Goal: Register for event/course

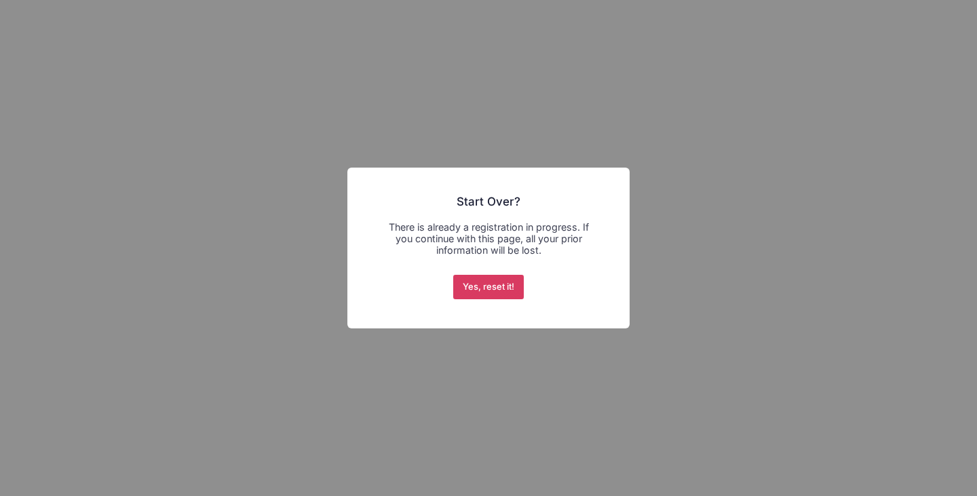
click at [502, 283] on button "Yes, reset it!" at bounding box center [488, 287] width 71 height 24
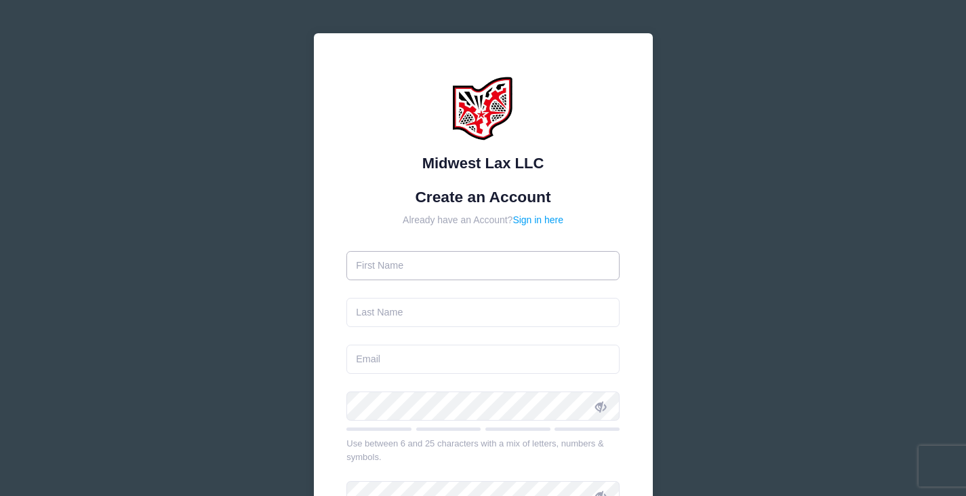
click at [439, 275] on input "text" at bounding box center [483, 265] width 273 height 29
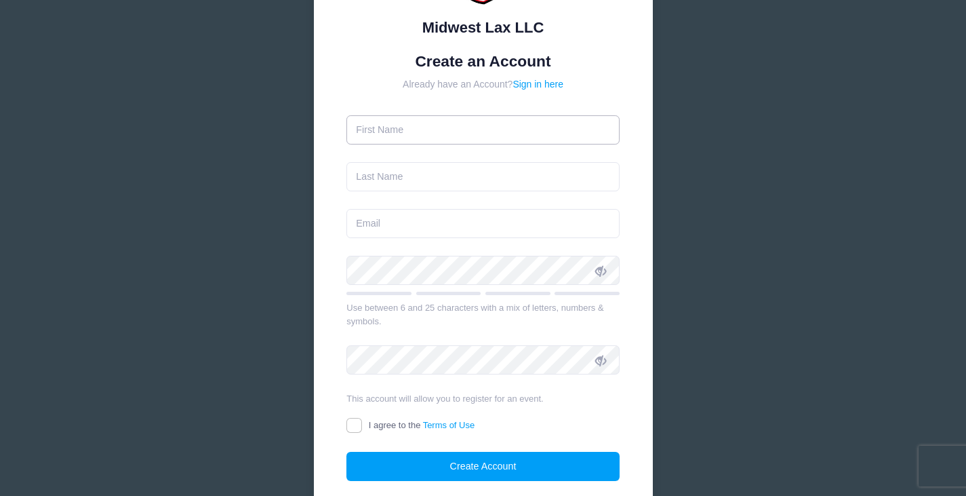
scroll to position [68, 0]
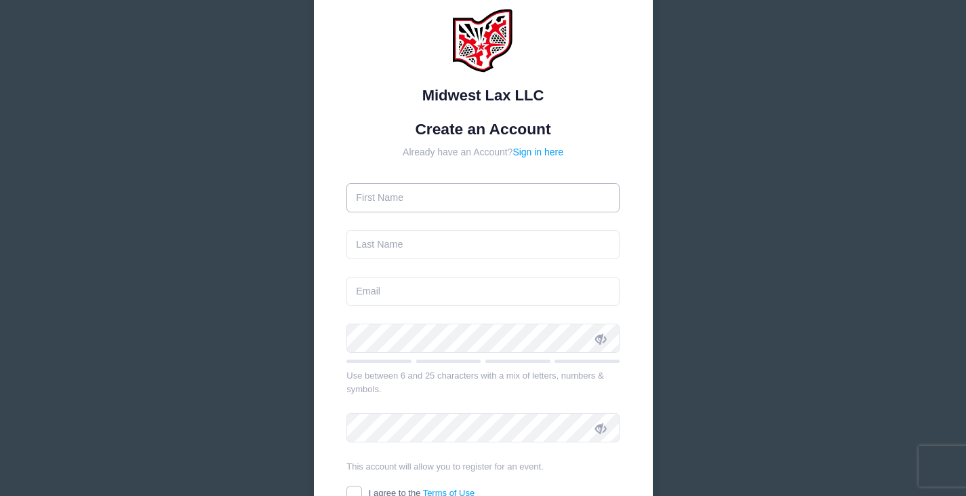
click at [416, 197] on input "text" at bounding box center [483, 197] width 273 height 29
type input "[PERSON_NAME]"
type input "[EMAIL_ADDRESS][DOMAIN_NAME]"
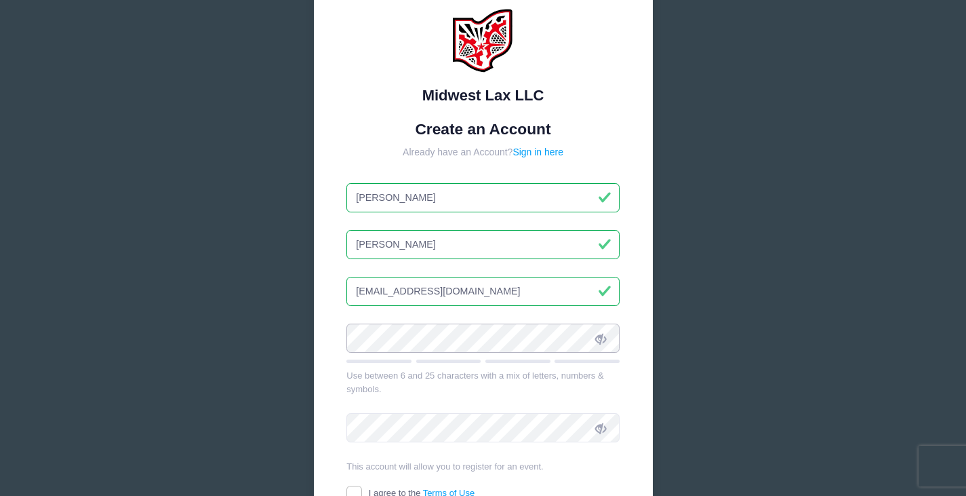
click at [339, 339] on div "Midwest Lax LLC Create an Account Already have an Account? Sign in here [PERSON…" at bounding box center [483, 284] width 339 height 639
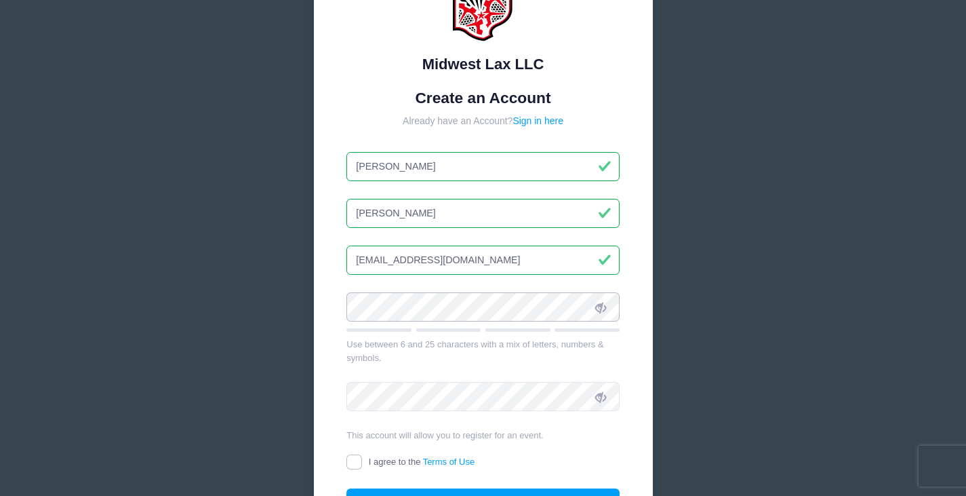
scroll to position [136, 0]
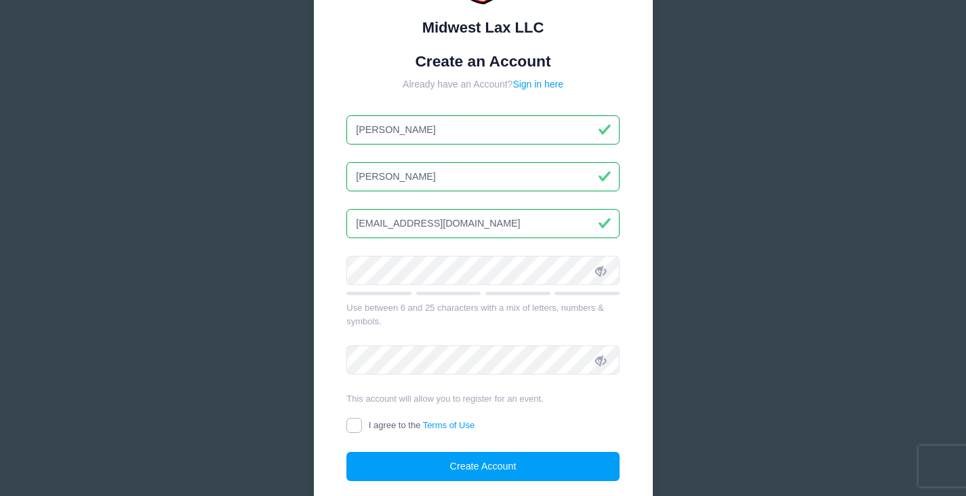
click at [351, 429] on input "I agree to the Terms of Use" at bounding box center [355, 426] width 16 height 16
checkbox input "true"
click at [601, 273] on icon at bounding box center [600, 270] width 11 height 11
click at [345, 253] on div "Midwest Lax LLC Create an Account Already have an Account? Sign in here [PERSON…" at bounding box center [483, 217] width 339 height 639
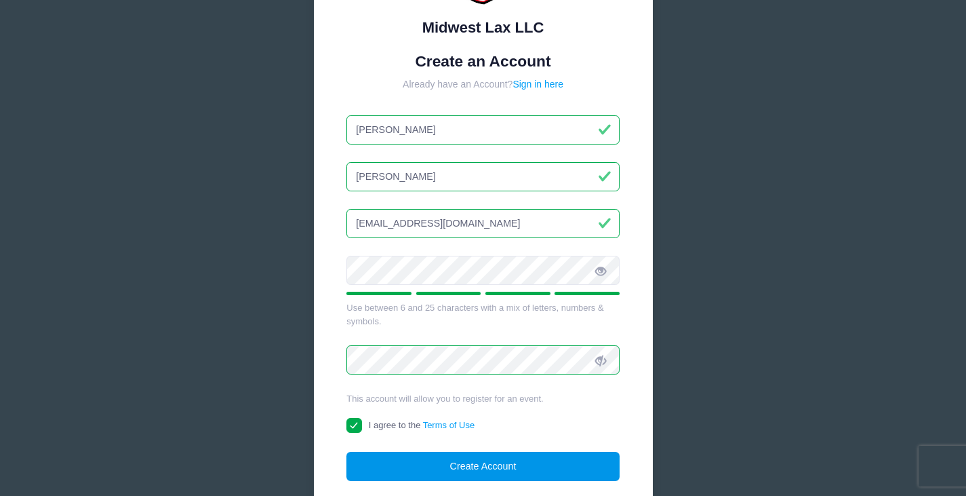
click at [436, 465] on button "Create Account" at bounding box center [483, 466] width 273 height 29
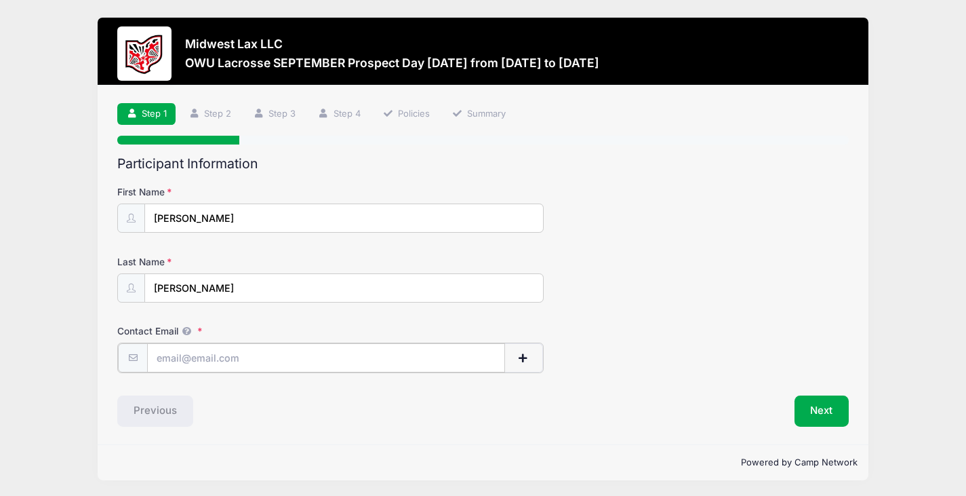
click at [303, 356] on input "Contact Email" at bounding box center [325, 357] width 357 height 29
type input "[EMAIL_ADDRESS][DOMAIN_NAME]"
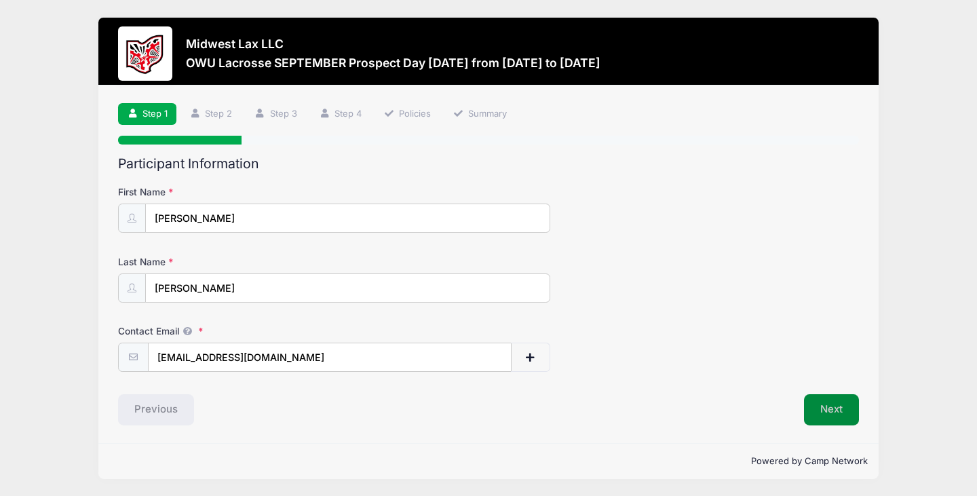
click at [829, 406] on button "Next" at bounding box center [831, 409] width 55 height 31
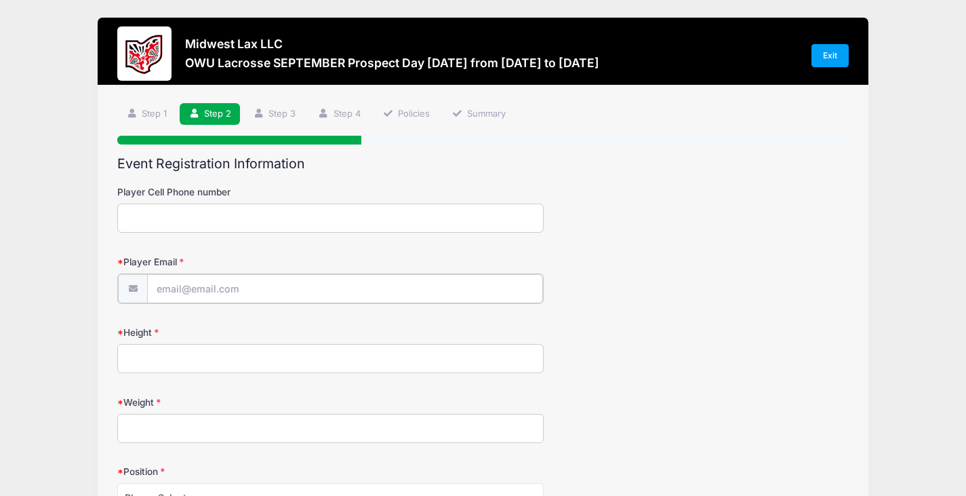
click at [208, 285] on input "Player Email" at bounding box center [345, 288] width 396 height 29
type input "jweaverw18@gmail.com"
click at [165, 350] on input "Height" at bounding box center [330, 356] width 427 height 29
click at [142, 357] on input "6' 4" at bounding box center [330, 356] width 427 height 29
type input "6'4"
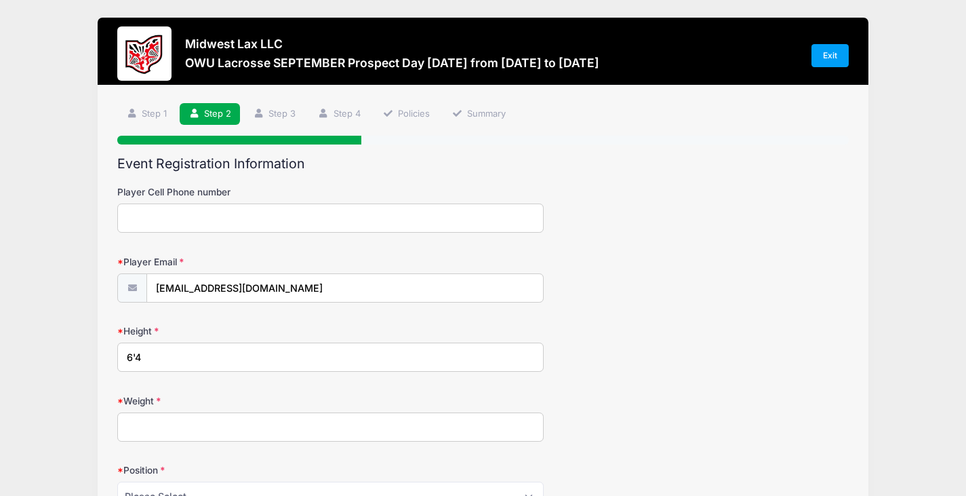
click at [151, 422] on input "Weight" at bounding box center [330, 426] width 427 height 29
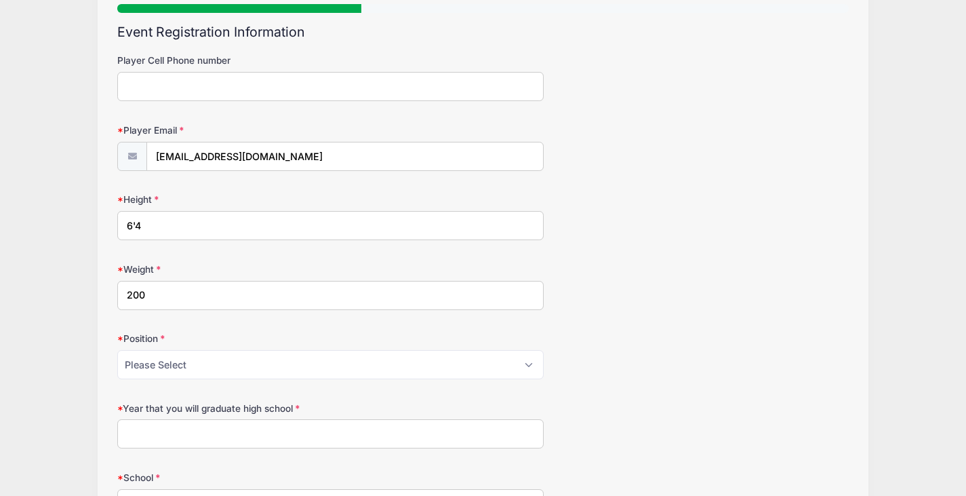
scroll to position [136, 0]
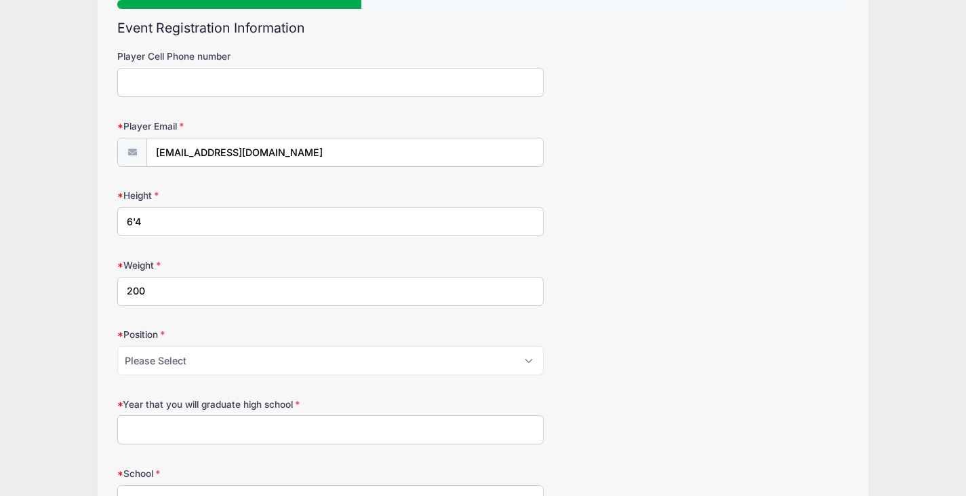
type input "200"
click at [210, 359] on select "Please Select Attack Midfield Defense LSM Goalie" at bounding box center [330, 360] width 427 height 29
select select "Defense"
click at [117, 346] on select "Please Select Attack Midfield Defense LSM Goalie" at bounding box center [330, 360] width 427 height 29
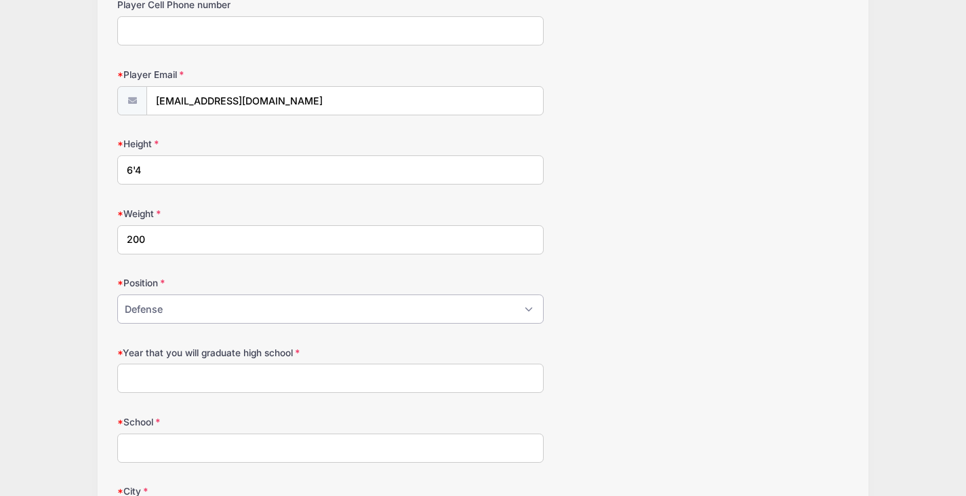
scroll to position [203, 0]
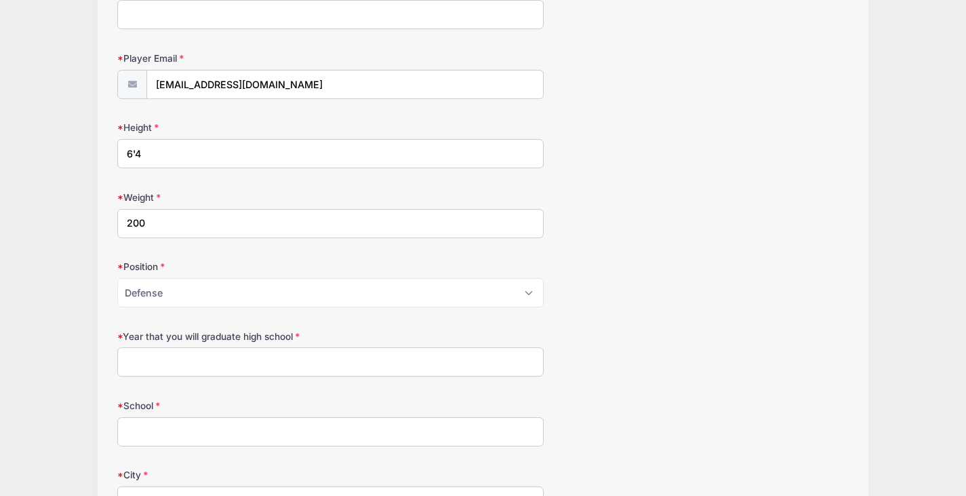
click at [203, 365] on input "Year that you will graduate high school" at bounding box center [330, 361] width 427 height 29
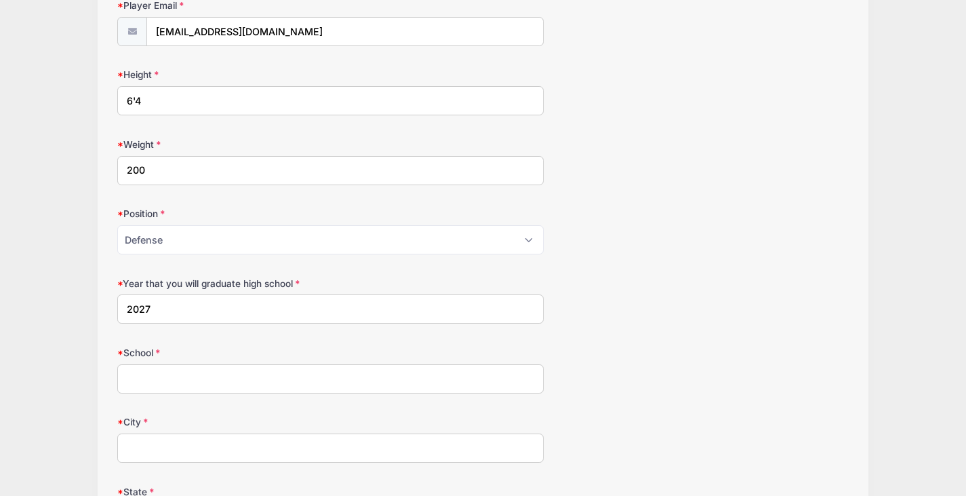
scroll to position [339, 0]
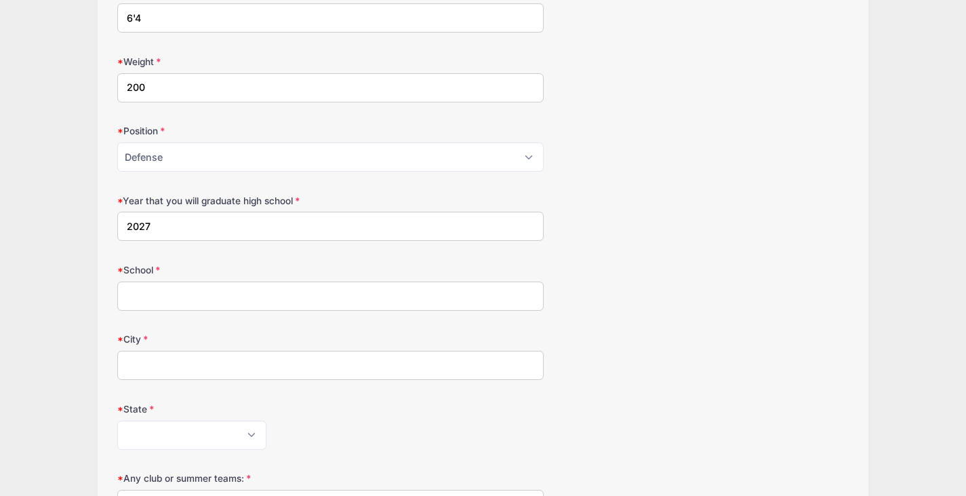
type input "2027"
click at [192, 298] on input "School" at bounding box center [330, 295] width 427 height 29
click at [138, 294] on input "HIghland High School (Medina)" at bounding box center [330, 295] width 427 height 29
type input "Highland High School (Medina)"
click at [163, 363] on input "City" at bounding box center [330, 365] width 427 height 29
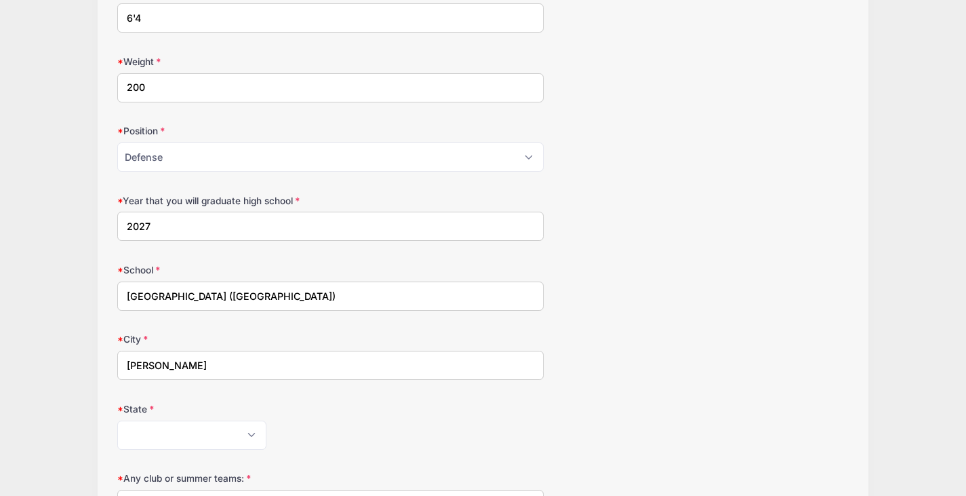
click at [328, 360] on input "Medina" at bounding box center [330, 365] width 427 height 29
type input "Medina"
click at [139, 446] on select "Alabama Alaska American Samoa Arizona Arkansas Armed Forces Africa Armed Forces…" at bounding box center [191, 434] width 149 height 29
select select "OH"
click at [117, 420] on select "Alabama Alaska American Samoa Arizona Arkansas Armed Forces Africa Armed Forces…" at bounding box center [191, 434] width 149 height 29
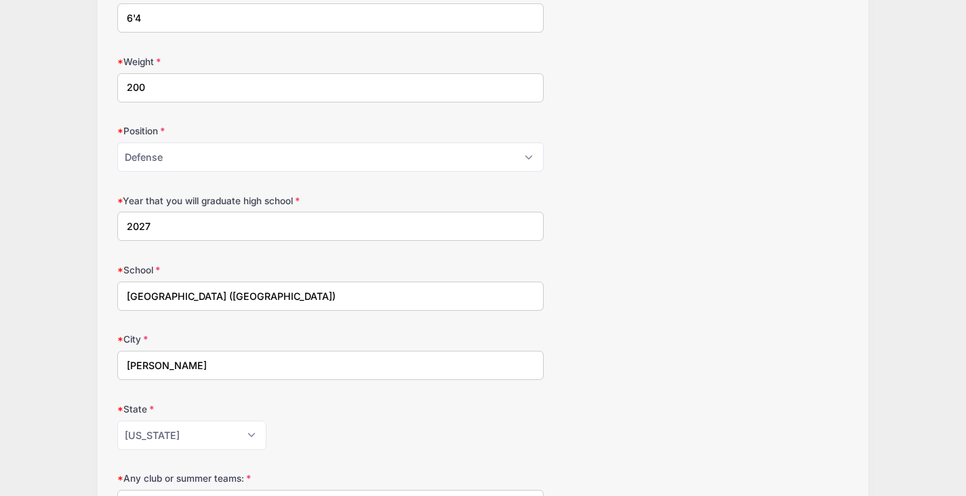
click at [671, 273] on div "School Highland High School (Medina)" at bounding box center [483, 286] width 732 height 47
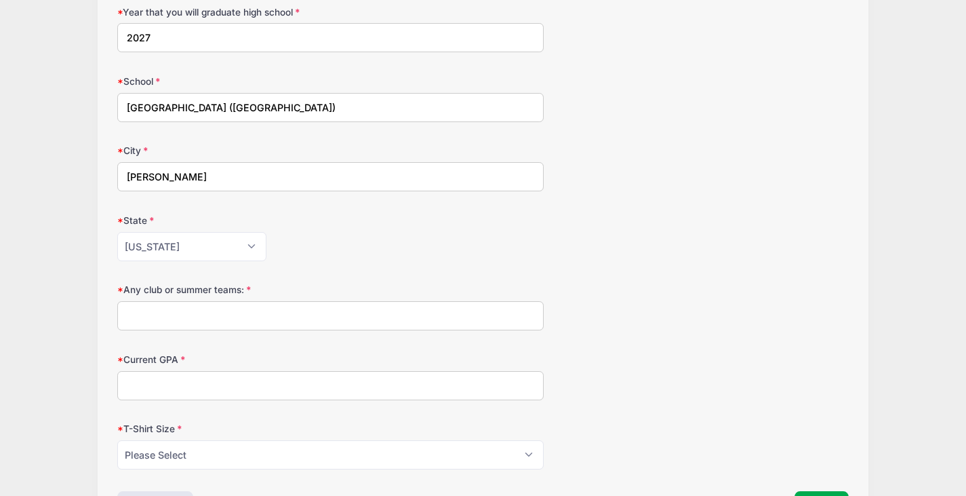
scroll to position [543, 0]
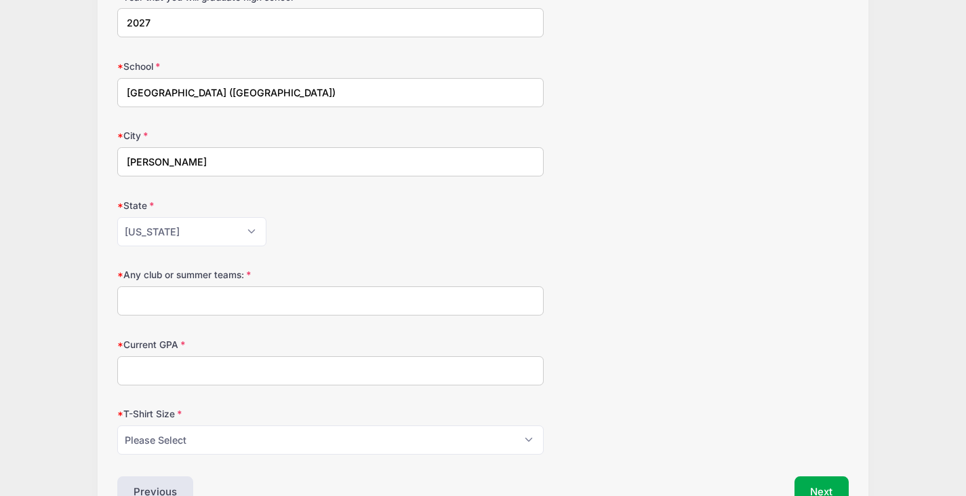
click at [229, 300] on input "Any club or summer teams:" at bounding box center [330, 300] width 427 height 29
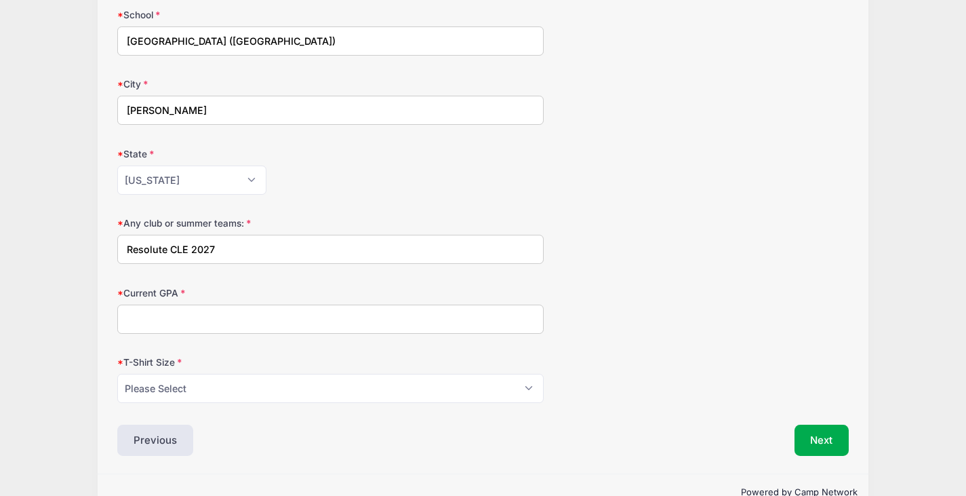
scroll to position [610, 0]
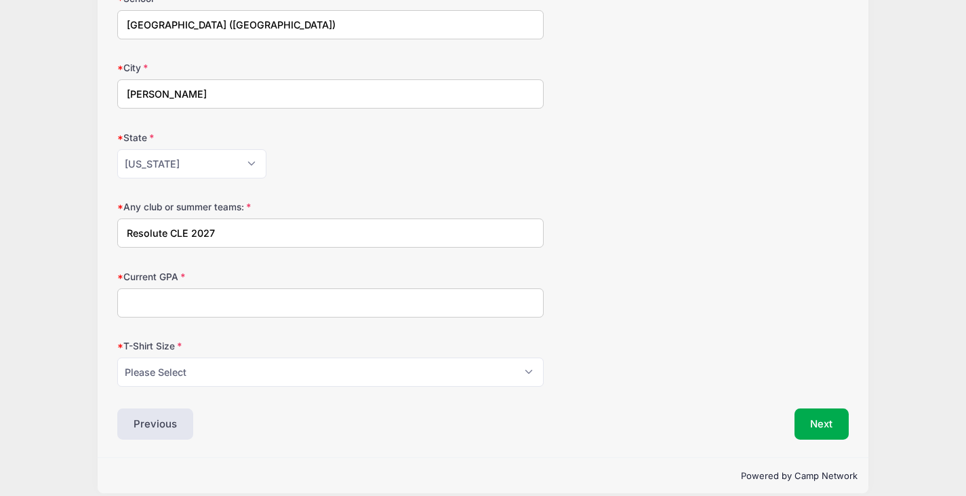
type input "Resolute CLE 2027"
click at [231, 315] on input "Current GPA" at bounding box center [330, 302] width 427 height 29
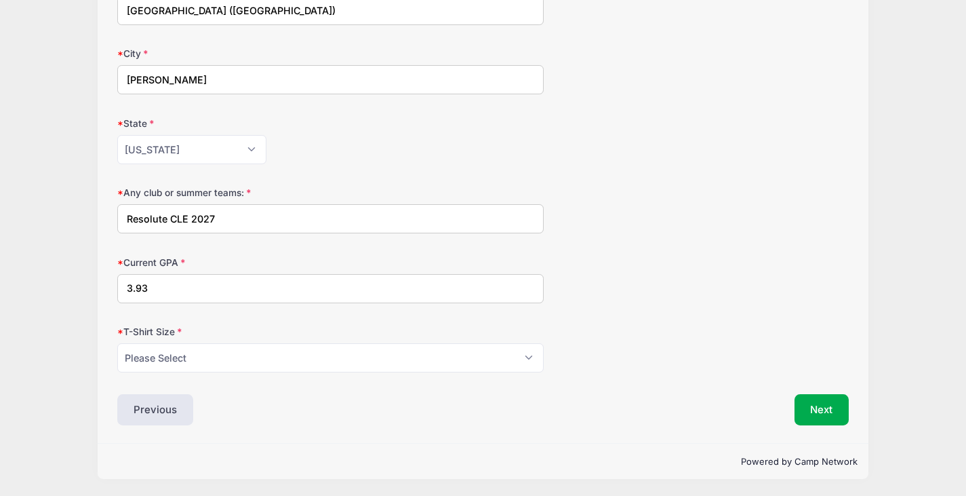
type input "3.93"
click at [363, 356] on select "Please Select Youth Small Youth Medium Youth Large Youth XLarge Adult Small Adu…" at bounding box center [330, 357] width 427 height 29
select select "Adult Large"
click at [117, 343] on select "Please Select Youth Small Youth Medium Youth Large Youth XLarge Adult Small Adu…" at bounding box center [330, 357] width 427 height 29
click at [809, 414] on button "Next" at bounding box center [822, 409] width 55 height 31
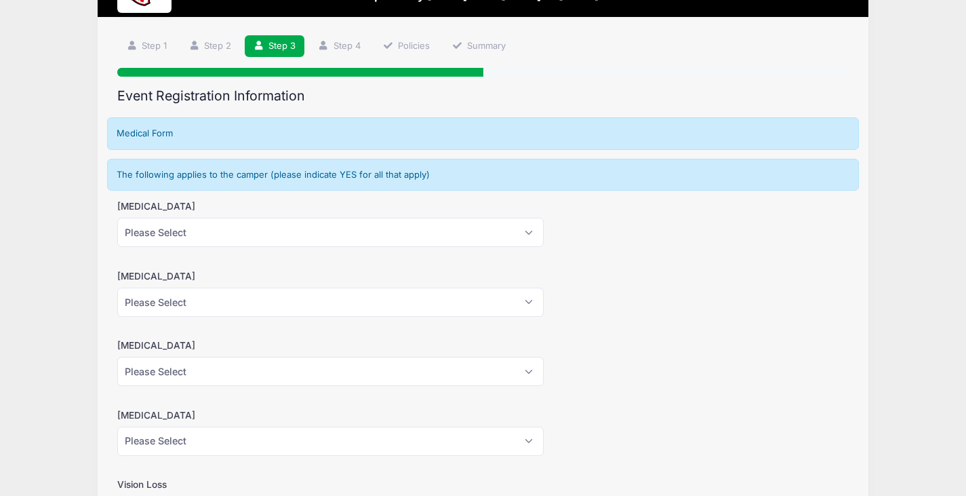
scroll to position [136, 0]
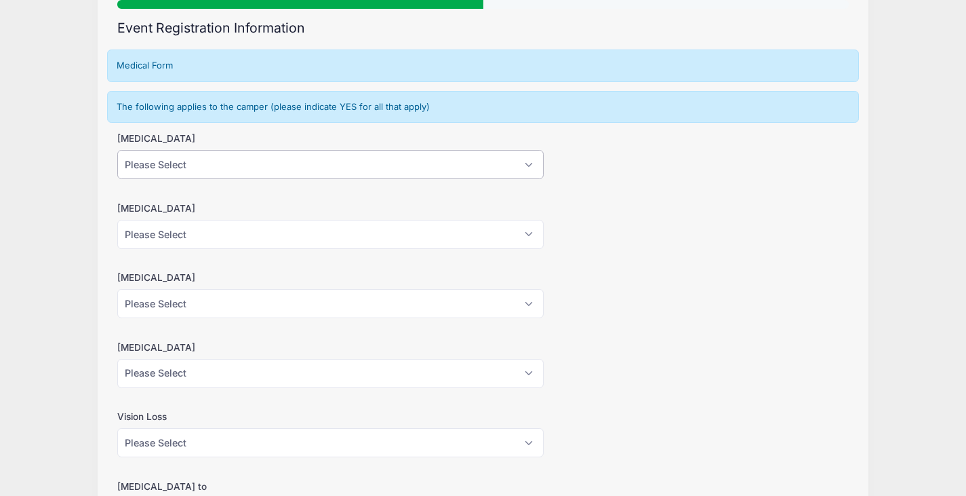
click at [521, 156] on select "Please Select Yes No" at bounding box center [330, 164] width 427 height 29
select select "No"
click at [117, 150] on select "Please Select Yes No" at bounding box center [330, 164] width 427 height 29
click at [515, 240] on select "Please Select Yes No" at bounding box center [330, 234] width 427 height 29
select select "No"
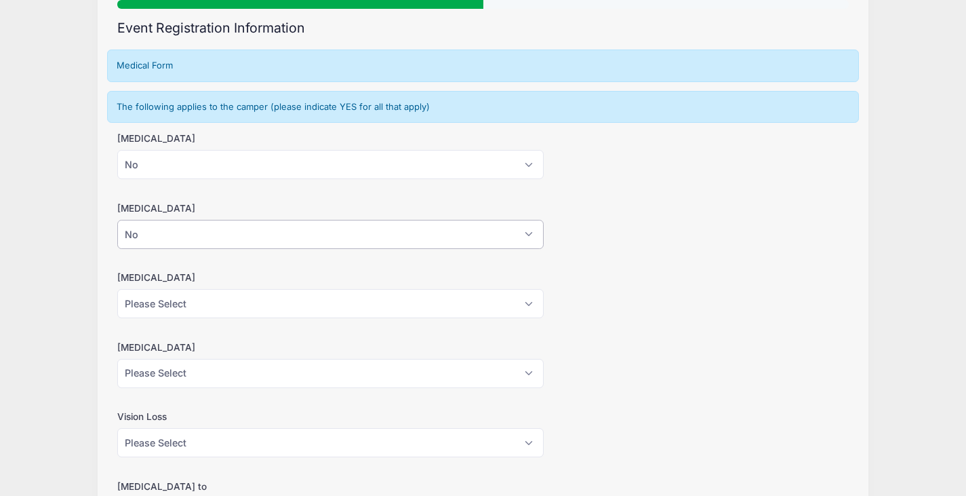
click at [117, 220] on select "Please Select Yes No" at bounding box center [330, 234] width 427 height 29
click at [460, 304] on select "Please Select Yes No" at bounding box center [330, 303] width 427 height 29
select select "No"
click at [117, 289] on select "Please Select Yes No" at bounding box center [330, 303] width 427 height 29
click at [402, 380] on select "Please Select Yes No" at bounding box center [330, 373] width 427 height 29
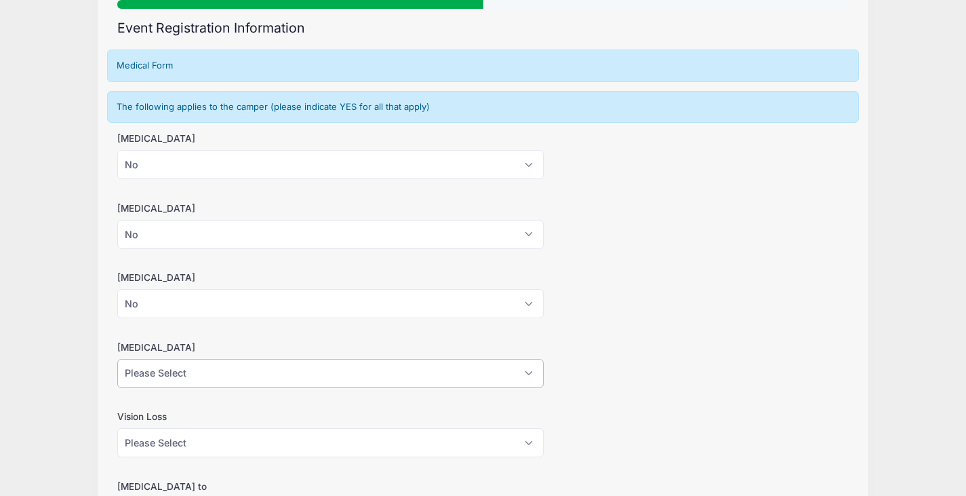
select select "No"
click at [117, 359] on select "Please Select Yes No" at bounding box center [330, 373] width 427 height 29
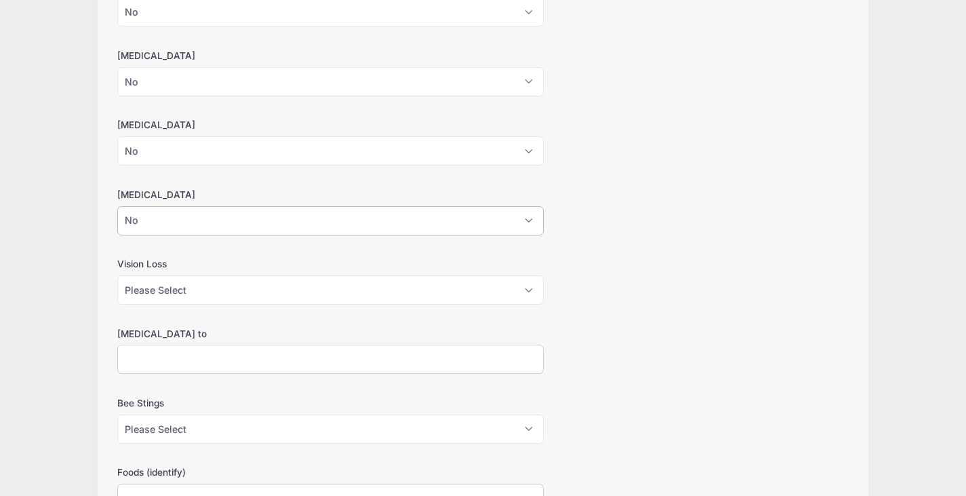
scroll to position [339, 0]
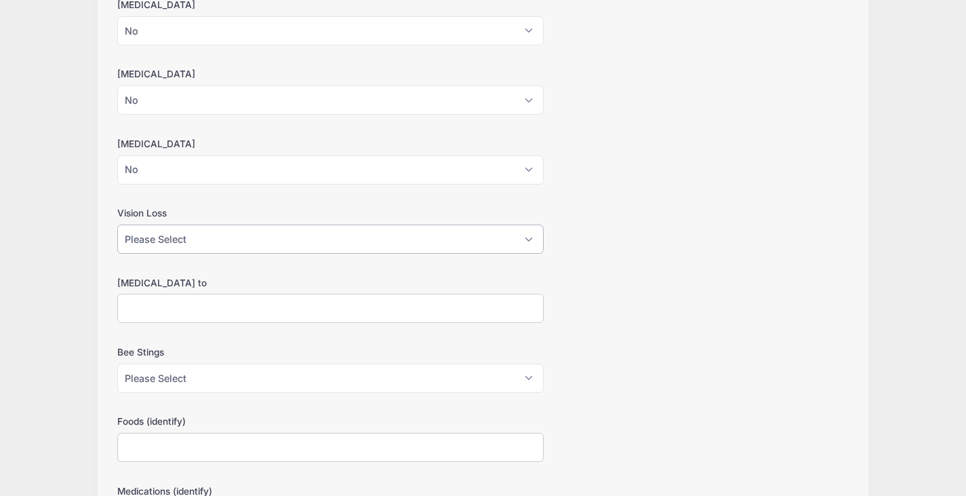
click at [484, 248] on select "Please Select Yes No" at bounding box center [330, 238] width 427 height 29
select select "No"
click at [117, 224] on select "Please Select Yes No" at bounding box center [330, 238] width 427 height 29
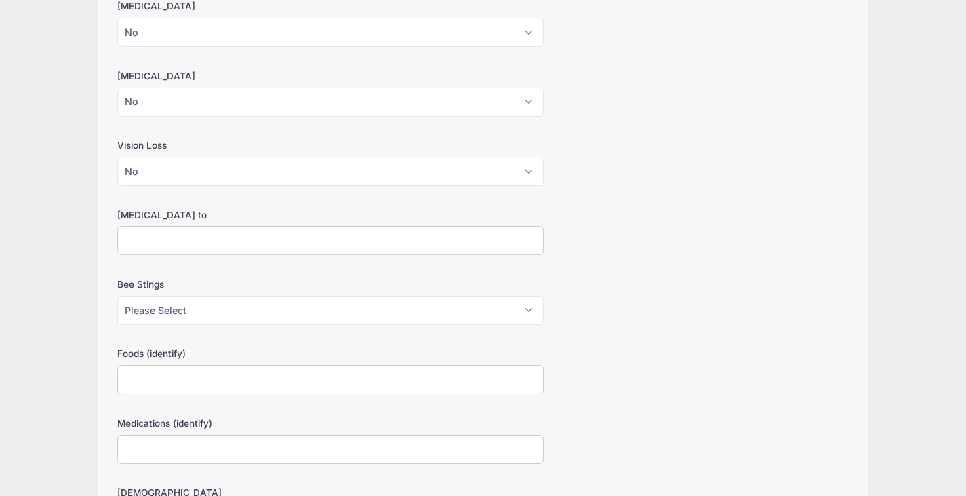
click at [341, 251] on input "Allergies to" at bounding box center [330, 240] width 427 height 29
type input "N?A"
click at [273, 313] on select "Please Select Yes No" at bounding box center [330, 310] width 427 height 29
select select "No"
click at [117, 296] on select "Please Select Yes No" at bounding box center [330, 310] width 427 height 29
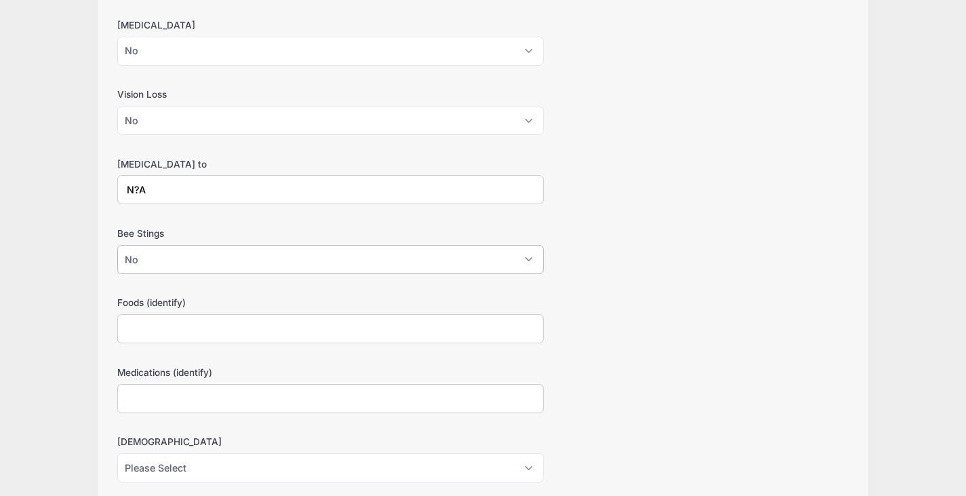
scroll to position [475, 0]
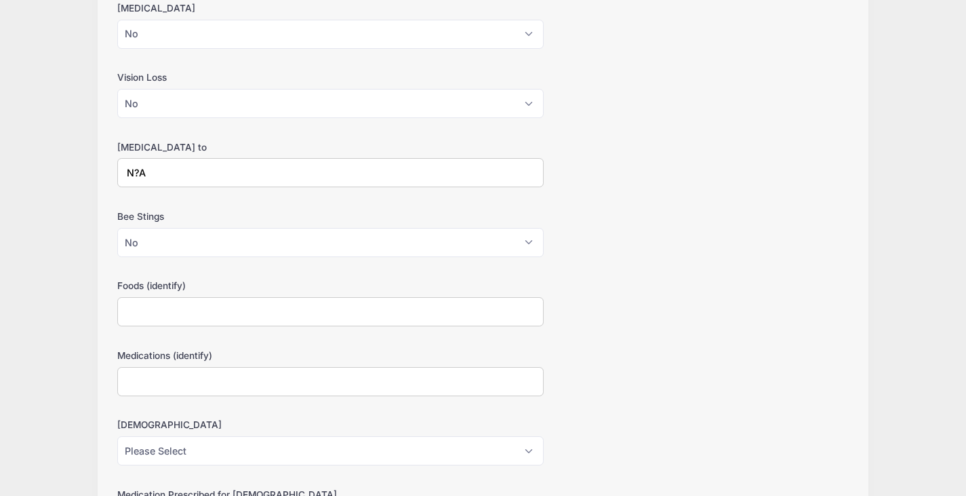
click at [273, 312] on input "Foods (identify)" at bounding box center [330, 311] width 427 height 29
type input "n"
type input "N/A"
click at [165, 377] on input "Medications (identify)" at bounding box center [330, 381] width 427 height 29
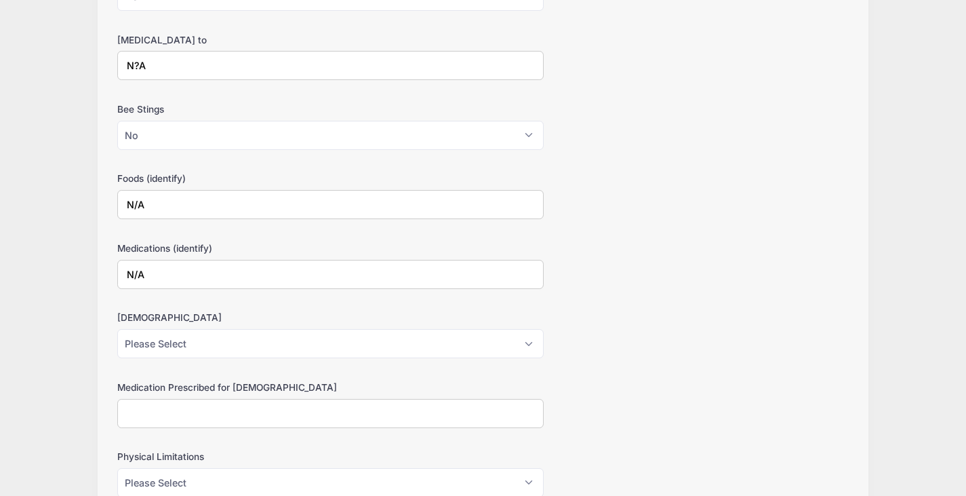
scroll to position [610, 0]
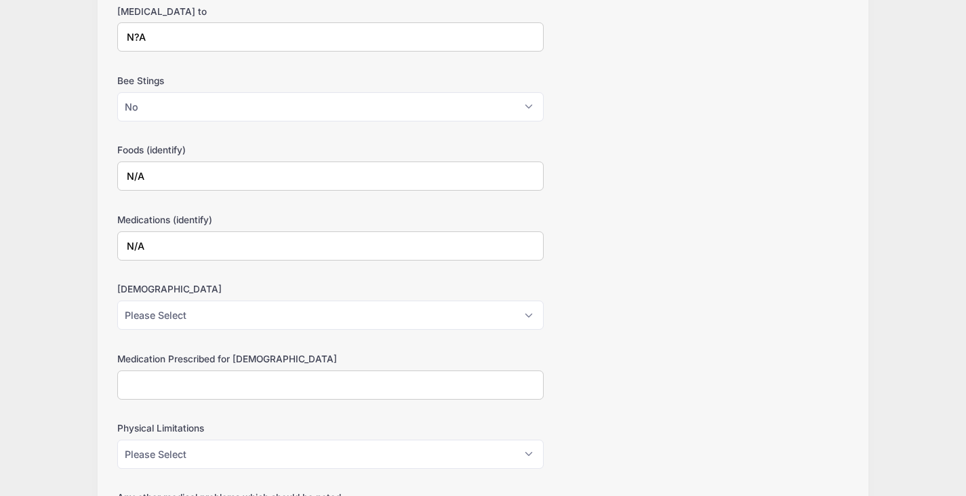
type input "N/A"
click at [191, 314] on select "Please Select Yes No" at bounding box center [330, 314] width 427 height 29
select select "No"
click at [117, 300] on select "Please Select Yes No" at bounding box center [330, 314] width 427 height 29
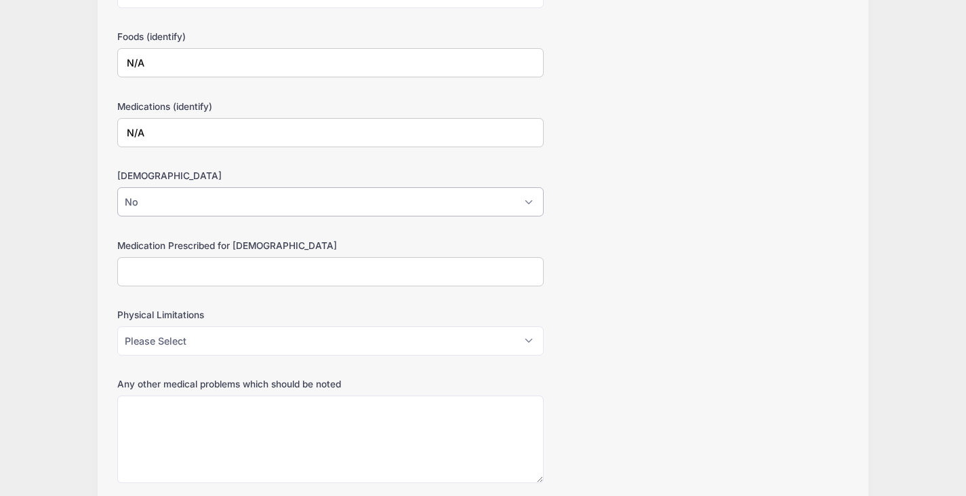
scroll to position [746, 0]
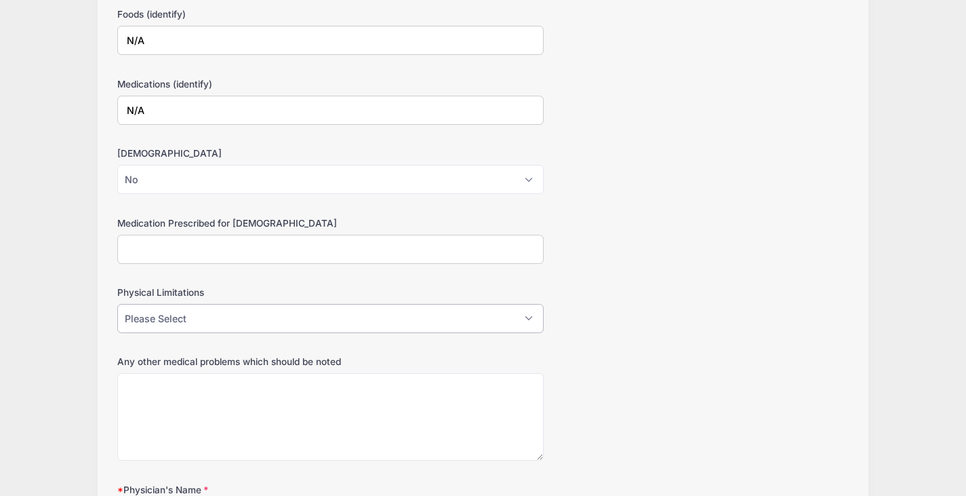
click at [247, 323] on select "Please Select Yes No" at bounding box center [330, 318] width 427 height 29
select select "No"
click at [117, 304] on select "Please Select Yes No" at bounding box center [330, 318] width 427 height 29
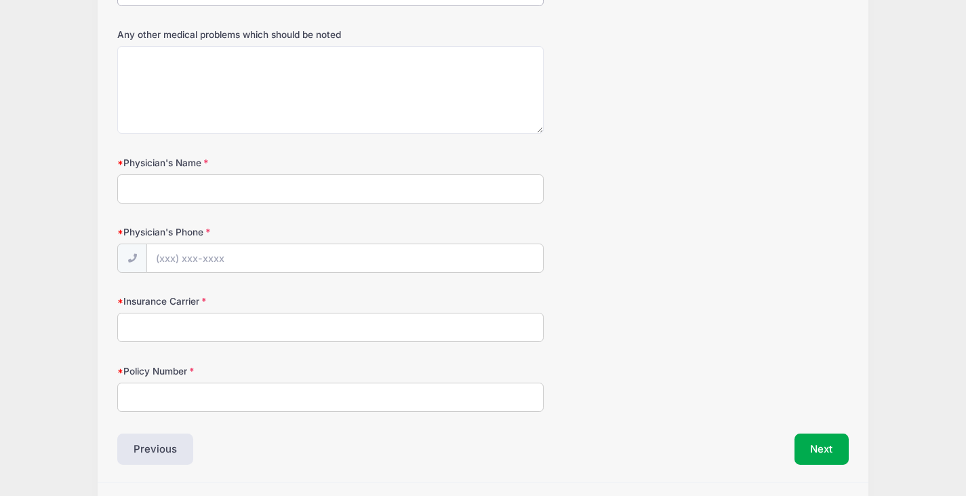
scroll to position [1085, 0]
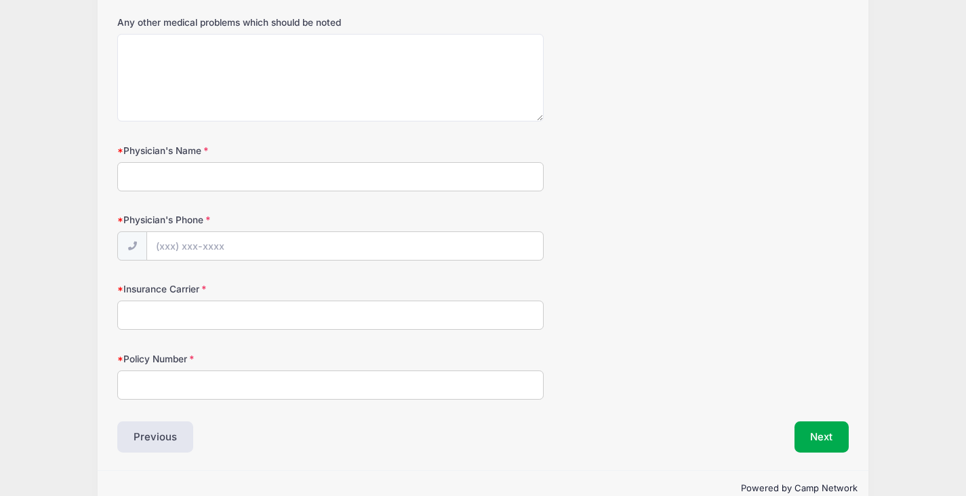
click at [182, 178] on input "Physician's Name" at bounding box center [330, 176] width 427 height 29
type input "Dr Heidi Senokozlieff"
click at [220, 248] on input "Physician's Phone" at bounding box center [345, 246] width 396 height 29
type input "(330) 721-5700"
click at [216, 311] on input "Insurance Carrier" at bounding box center [330, 314] width 427 height 29
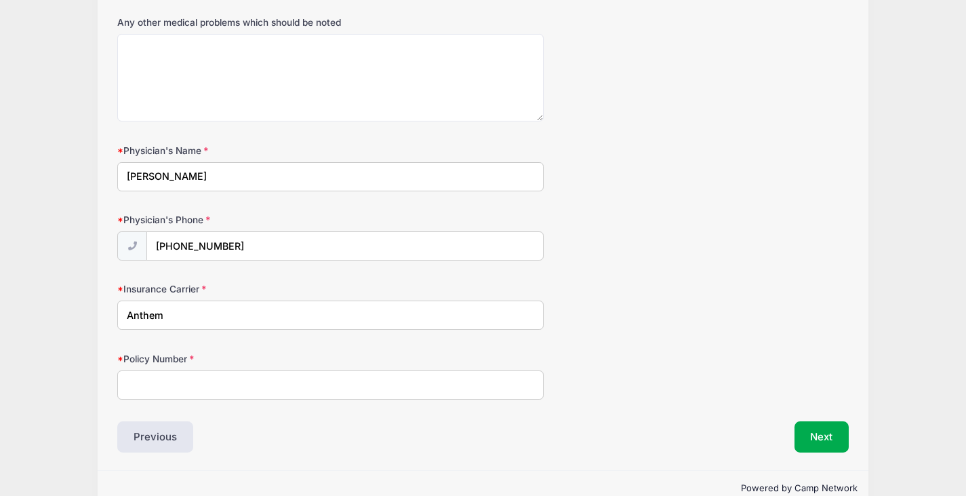
type input "Anthem"
click at [216, 371] on input "Policy Number" at bounding box center [330, 384] width 427 height 29
type input "RYKAN1772349"
click at [830, 443] on button "Next" at bounding box center [822, 436] width 55 height 31
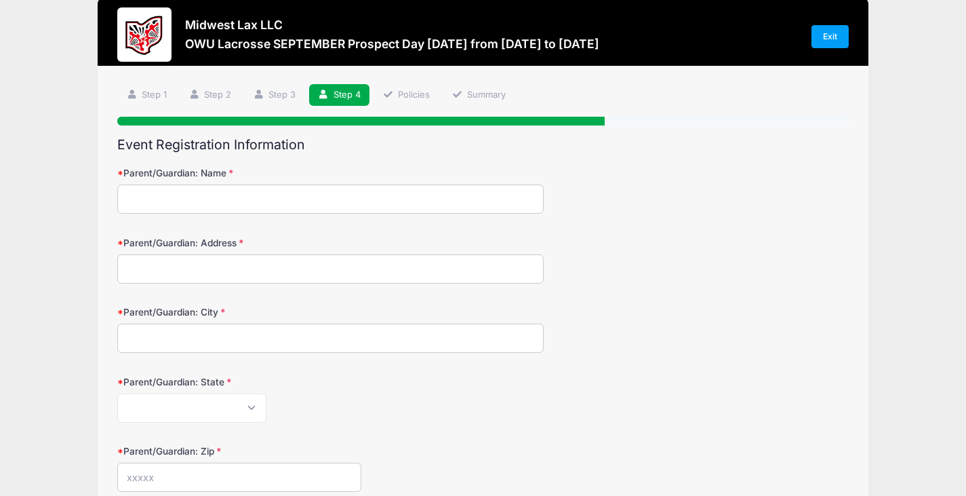
scroll to position [0, 0]
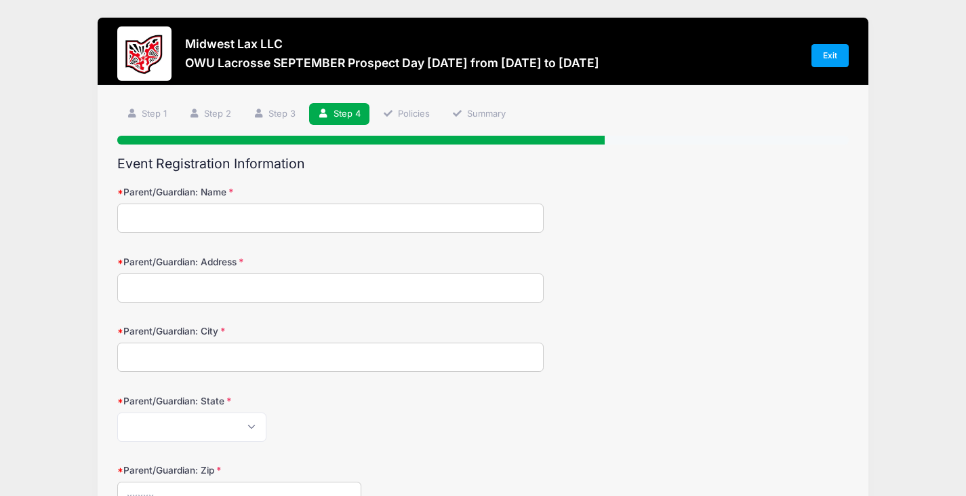
click at [205, 210] on input "Parent/Guardian: Name" at bounding box center [330, 217] width 427 height 29
click at [211, 206] on input "Ray" at bounding box center [330, 217] width 427 height 29
type input "Ray Weaver"
click at [182, 281] on input "Parent/Guardian: Address" at bounding box center [330, 287] width 427 height 29
type input "5402 Wayside Dr"
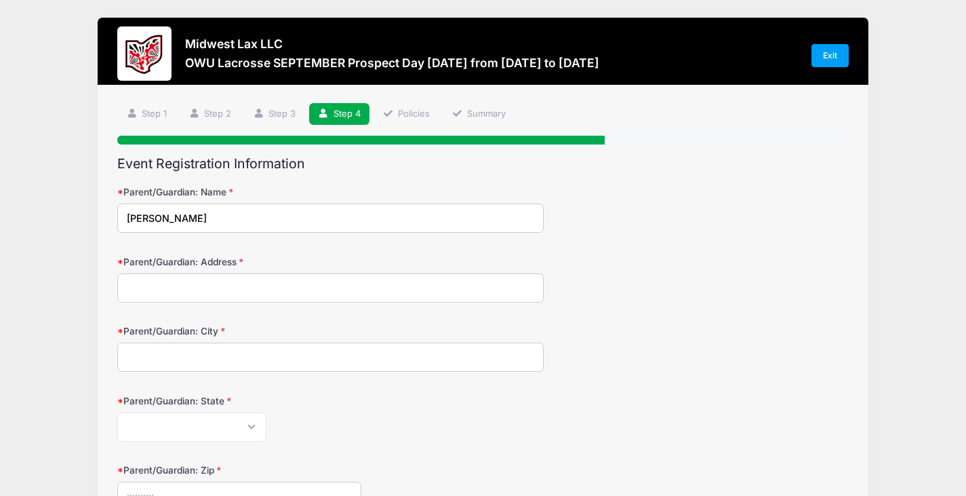
type input "Medina"
select select "OH"
type input "44256"
click at [717, 355] on div "Parent/Guardian: City Medina" at bounding box center [483, 347] width 732 height 47
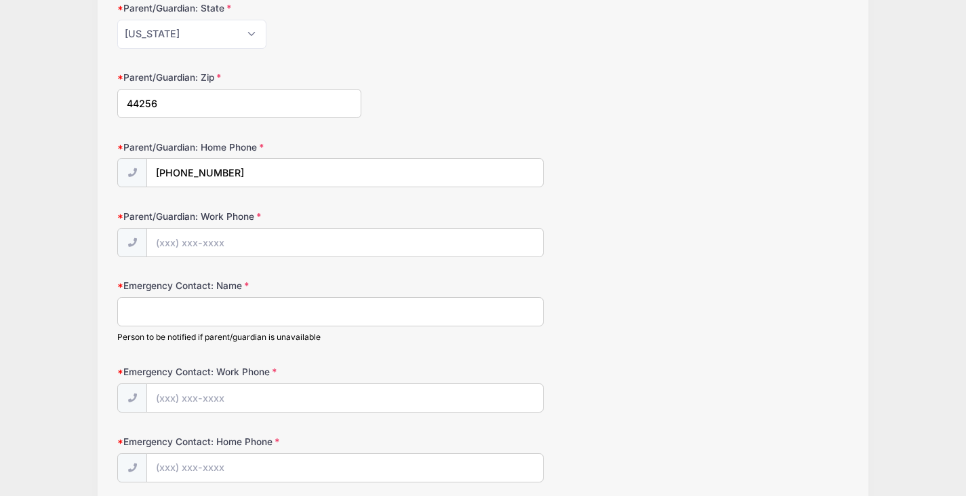
scroll to position [407, 0]
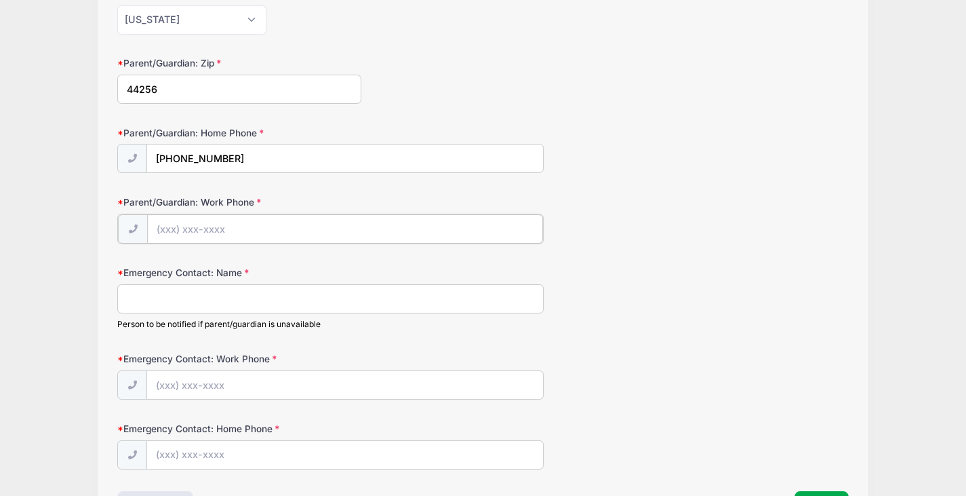
click at [248, 219] on input "Parent/Guardian: Work Phone" at bounding box center [345, 228] width 396 height 29
click at [262, 153] on input "(330) 347-7775" at bounding box center [345, 158] width 396 height 29
type input "(330) 416-0361"
click at [221, 300] on input "Emergency Contact: Name" at bounding box center [330, 297] width 427 height 29
type input "Ray Weaver"
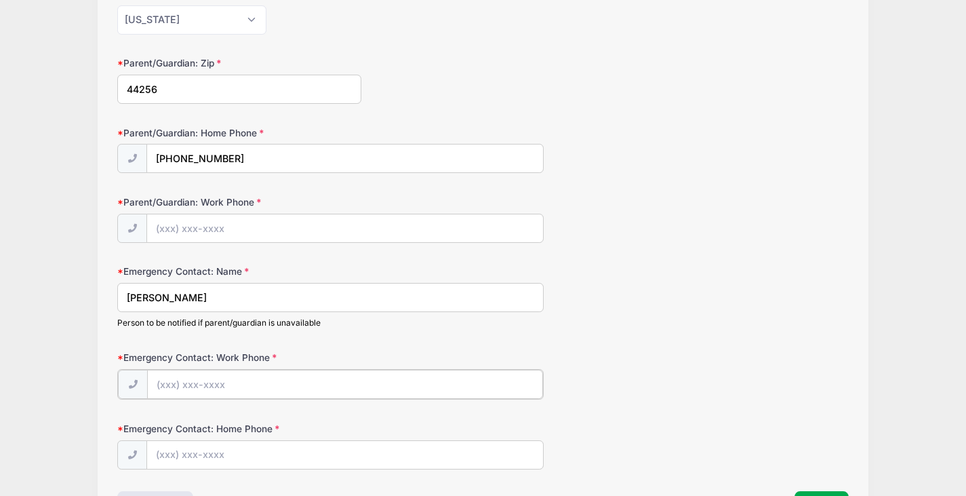
click at [255, 379] on input "Emergency Contact: Work Phone" at bounding box center [345, 384] width 396 height 29
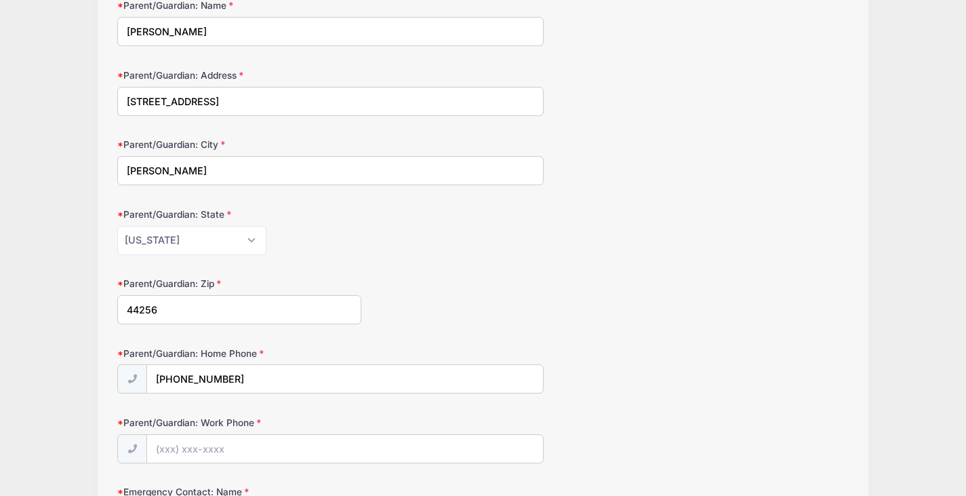
scroll to position [136, 0]
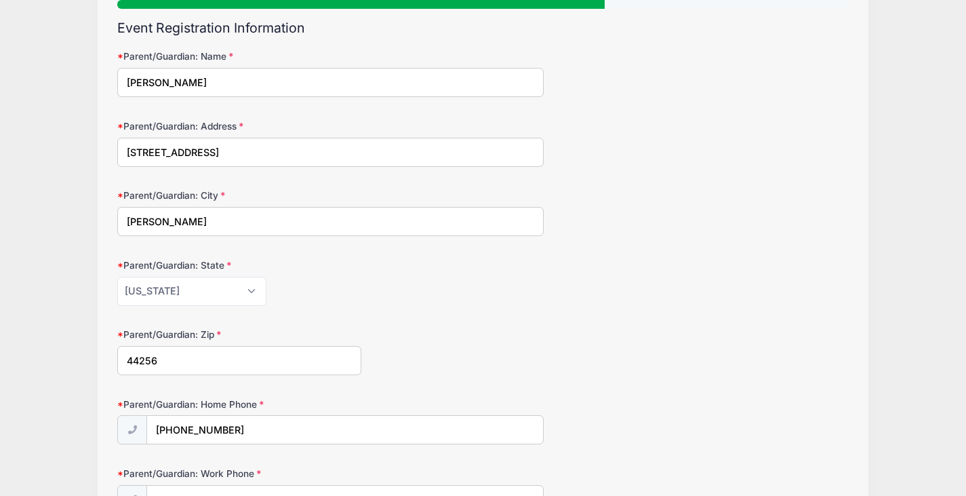
type input "(330) 416-0361"
drag, startPoint x: 143, startPoint y: 83, endPoint x: 144, endPoint y: 93, distance: 10.2
click at [143, 82] on input "Ray Weaver" at bounding box center [330, 82] width 427 height 29
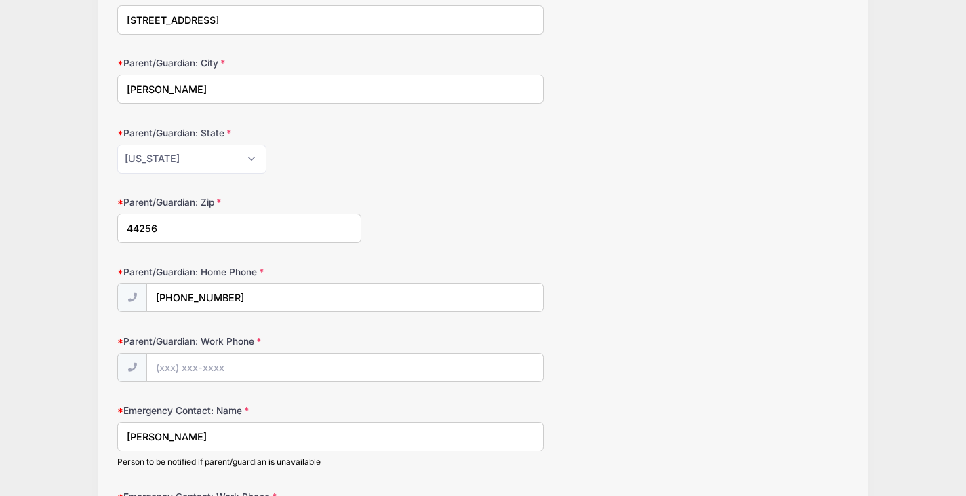
scroll to position [271, 0]
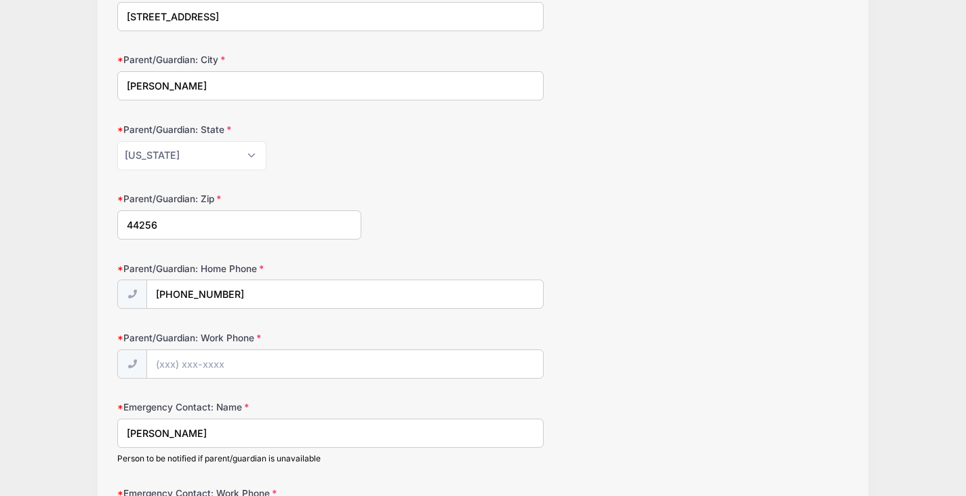
type input "Kim Weaver"
drag, startPoint x: 256, startPoint y: 291, endPoint x: 126, endPoint y: 269, distance: 131.3
click at [126, 269] on div "Parent/Guardian: Home Phone (330) 416-0361" at bounding box center [483, 286] width 732 height 49
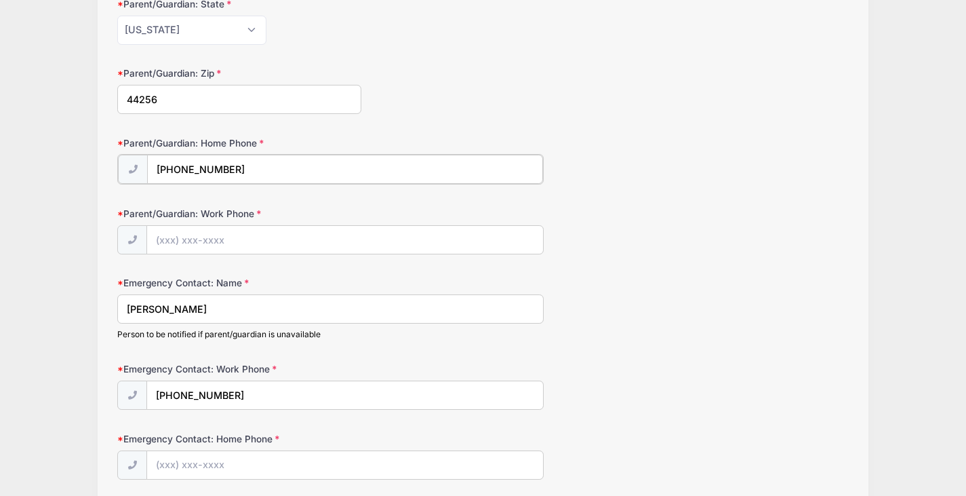
scroll to position [407, 0]
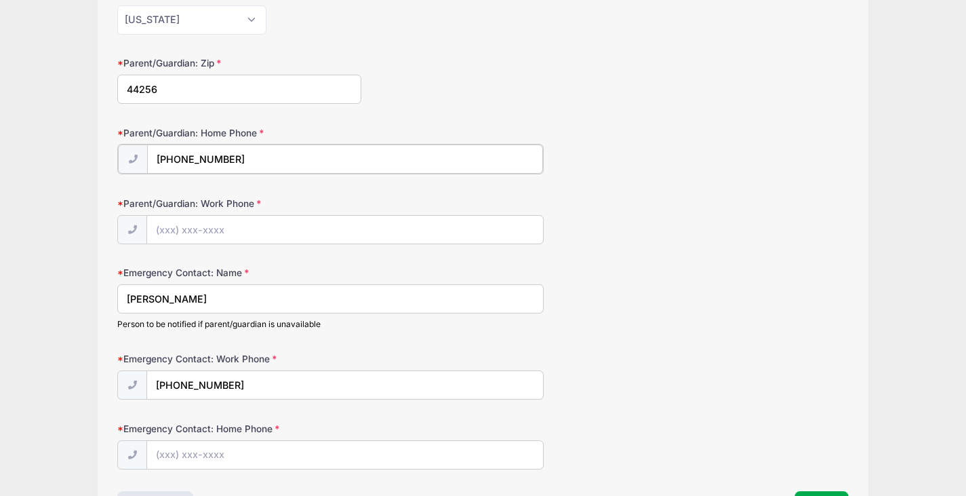
type input "(330) 347-7775"
click at [233, 231] on input "Parent/Guardian: Work Phone" at bounding box center [345, 228] width 396 height 29
type input "(330) 347-7775"
click at [678, 292] on div "Emergency Contact: Name Ray Weaver Person to be notified if parent/guardian is …" at bounding box center [483, 296] width 732 height 64
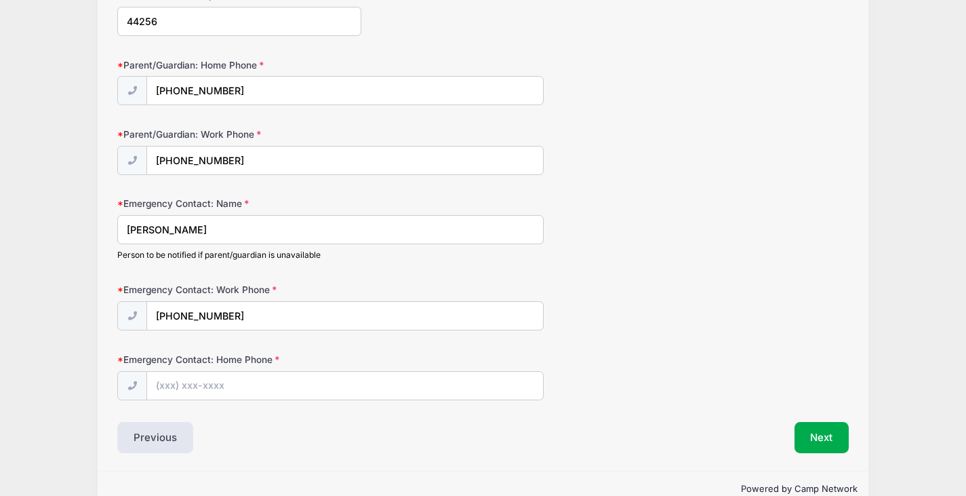
scroll to position [502, 0]
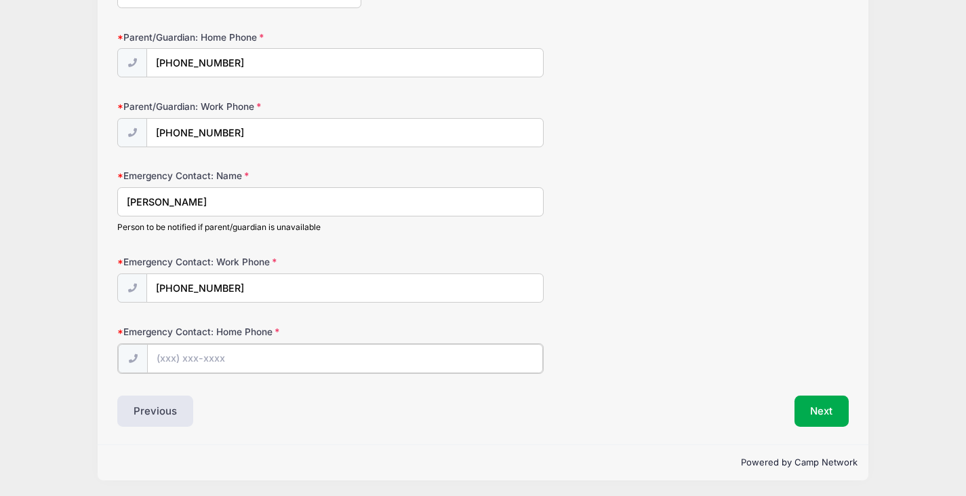
click at [264, 355] on input "Emergency Contact: Home Phone" at bounding box center [345, 358] width 396 height 29
drag, startPoint x: 254, startPoint y: 283, endPoint x: 143, endPoint y: 274, distance: 111.6
click at [143, 274] on div "(330) 416-0361" at bounding box center [330, 288] width 427 height 31
click at [198, 283] on input "Emergency Contact: Work Phone" at bounding box center [345, 288] width 396 height 29
click at [176, 295] on input "Emergency Contact: Work Phone" at bounding box center [345, 288] width 396 height 29
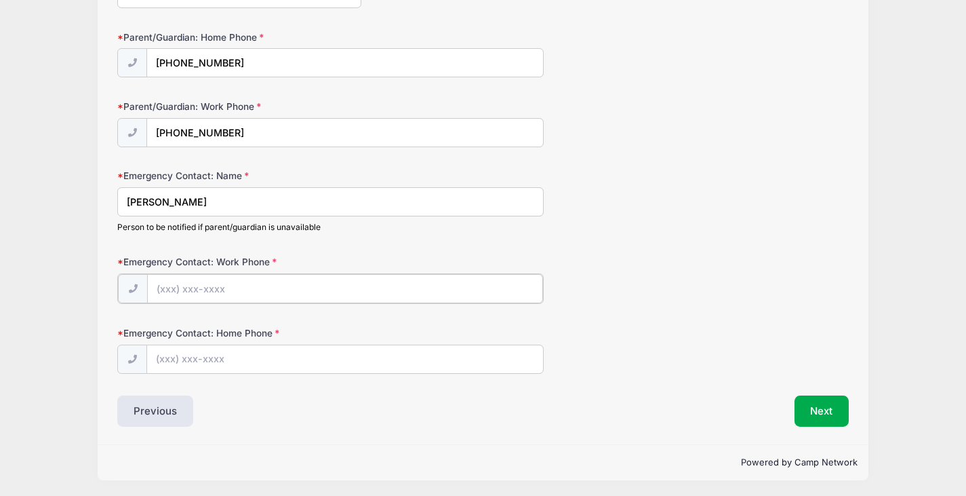
paste input "(330) 416-0361"
type input "(330) 416-0361"
drag, startPoint x: 236, startPoint y: 289, endPoint x: 136, endPoint y: 306, distance: 101.8
click at [136, 306] on form "Parent/Guardian: Name Kim Weaver Parent/Guardian: Address 5402 Wayside Dr Paren…" at bounding box center [483, 28] width 732 height 690
click at [200, 359] on input "Emergency Contact: Home Phone" at bounding box center [345, 358] width 396 height 29
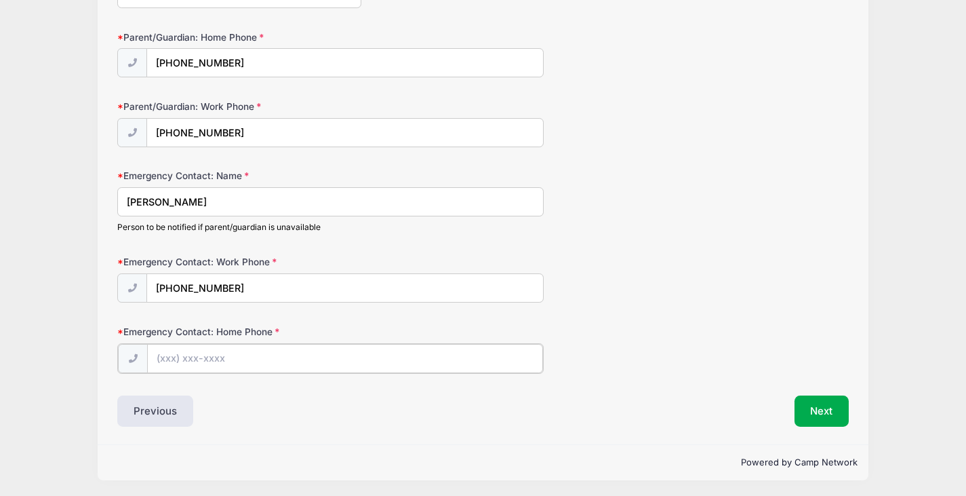
paste input "(330) 416-0361"
type input "(330) 416-0361"
click at [800, 401] on button "Next" at bounding box center [822, 409] width 55 height 31
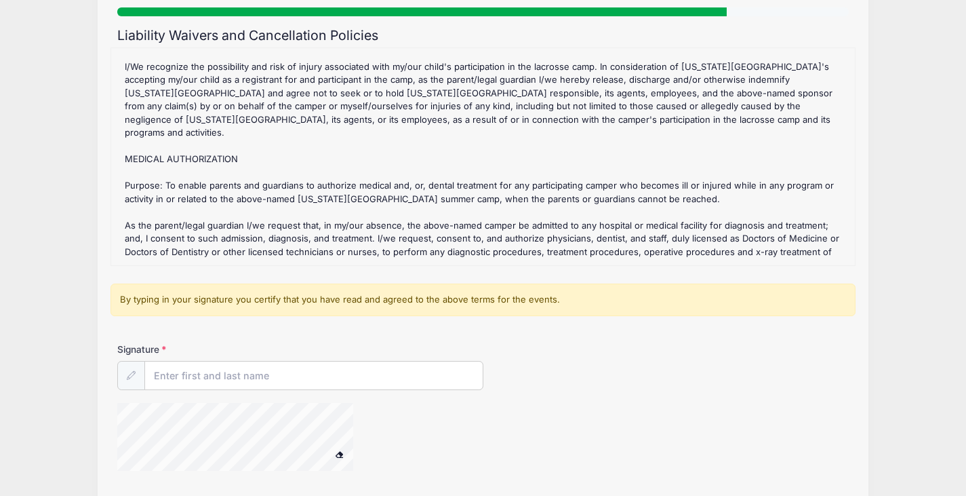
scroll to position [136, 0]
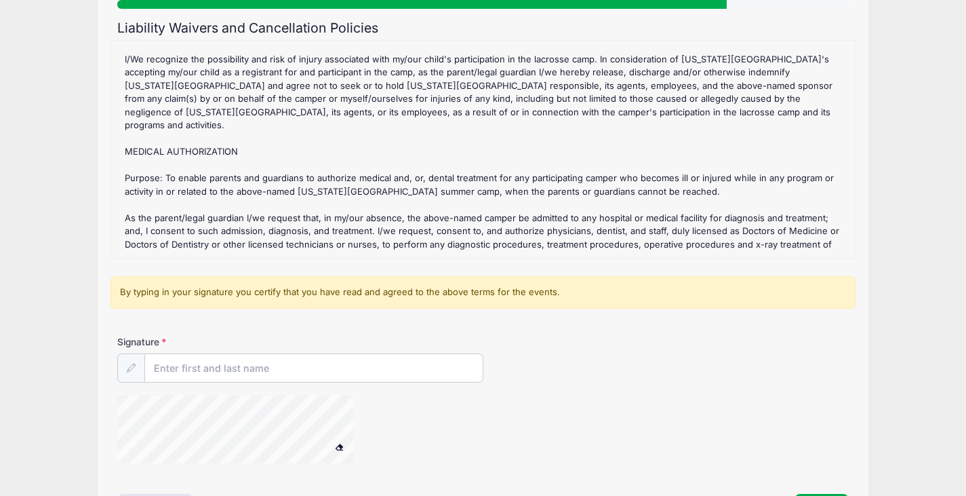
click at [284, 383] on div "Signature" at bounding box center [483, 405] width 745 height 141
click at [281, 372] on input "Signature" at bounding box center [314, 368] width 338 height 29
type input "Kim Weaver"
click at [133, 364] on icon at bounding box center [131, 367] width 9 height 9
click at [339, 444] on span at bounding box center [339, 446] width 9 height 7
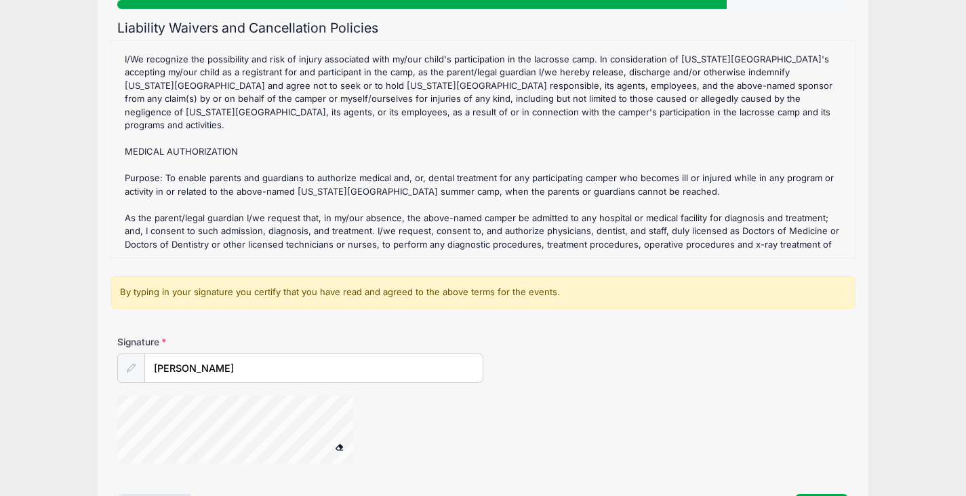
click at [127, 366] on icon at bounding box center [131, 367] width 9 height 9
click at [214, 362] on input "Kim Weaver" at bounding box center [314, 368] width 338 height 29
click at [338, 445] on span at bounding box center [339, 446] width 9 height 7
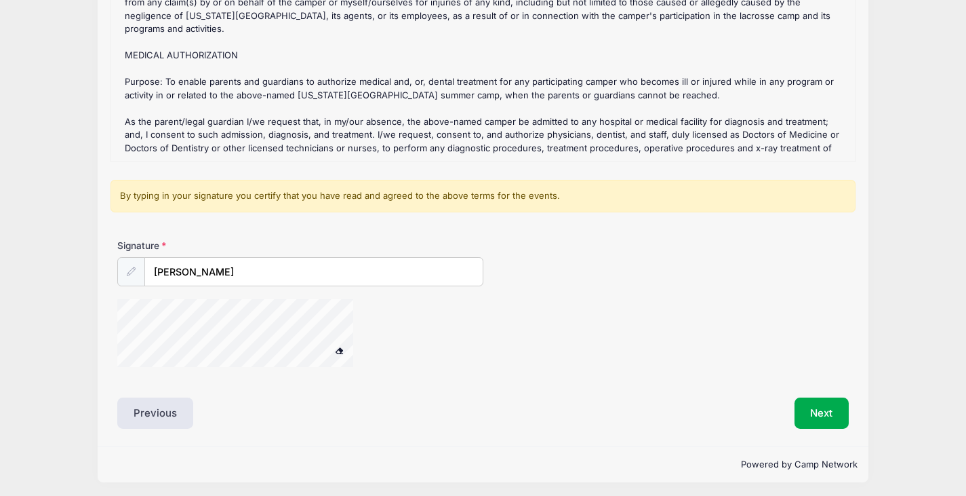
scroll to position [235, 0]
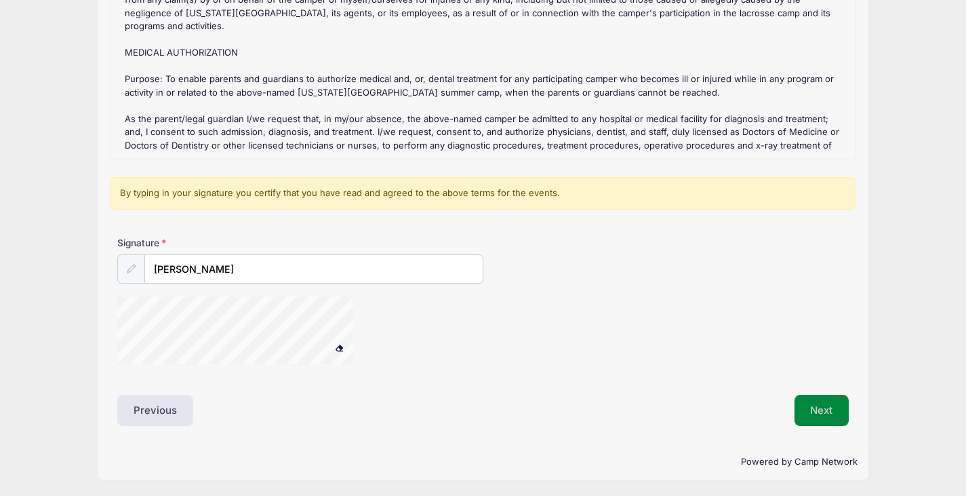
click at [808, 403] on button "Next" at bounding box center [822, 410] width 55 height 31
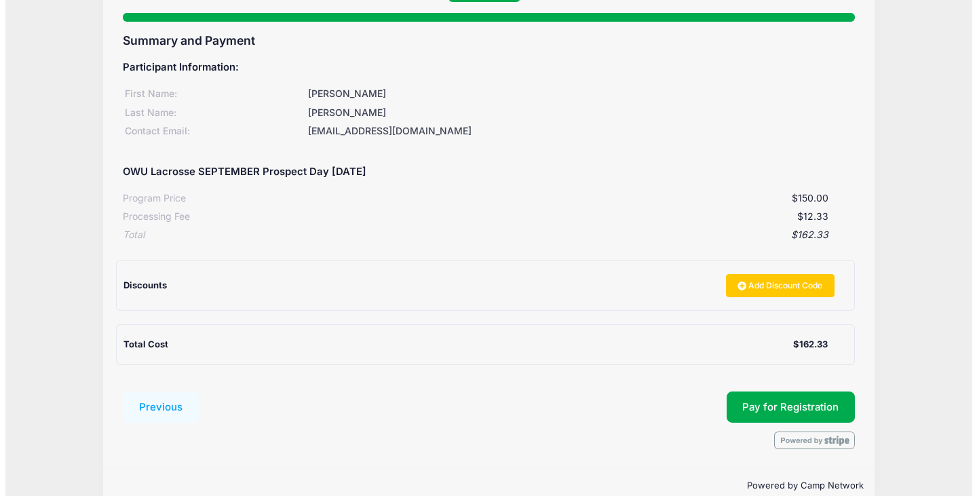
scroll to position [136, 0]
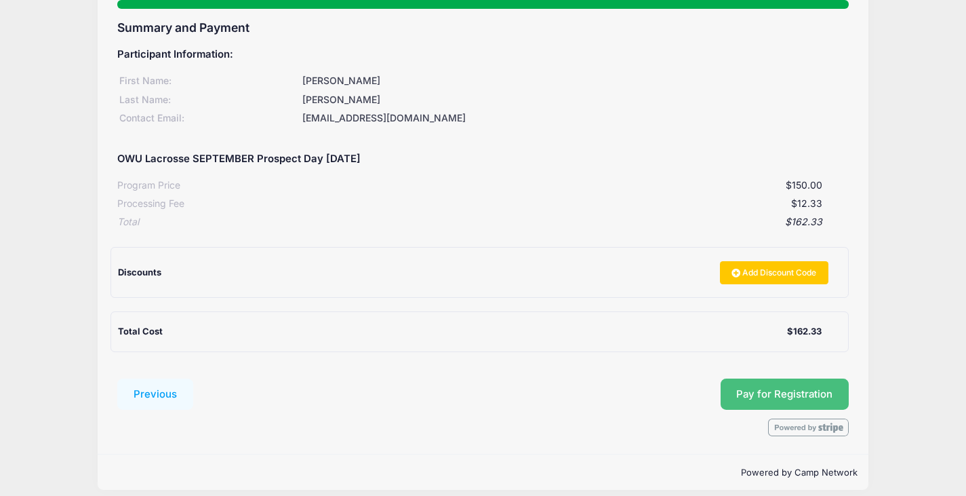
click at [770, 387] on button "Pay for Registration" at bounding box center [785, 393] width 129 height 31
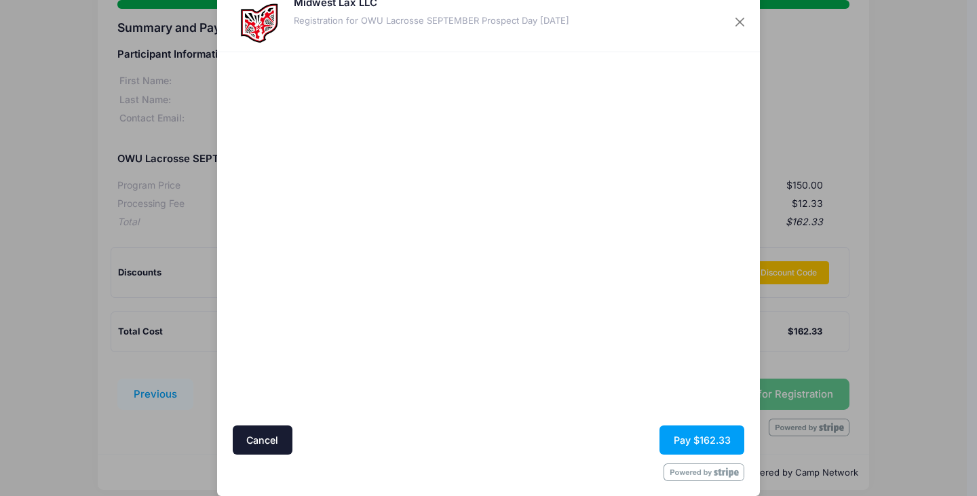
scroll to position [52, 0]
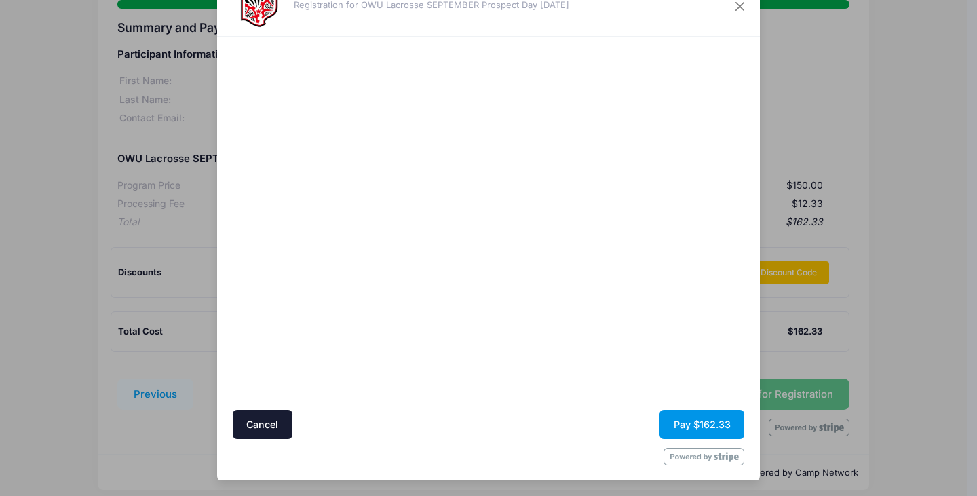
click at [694, 427] on button "Pay $162.33" at bounding box center [701, 424] width 85 height 29
